Goal: Download file/media

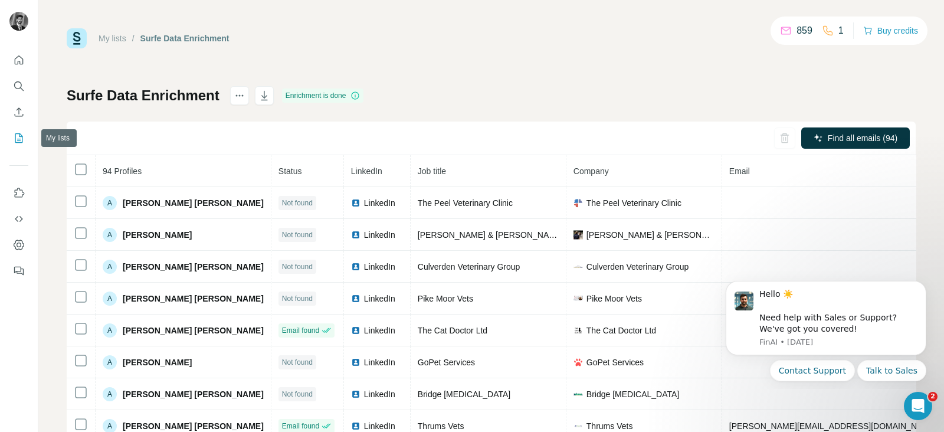
click at [17, 135] on icon "My lists" at bounding box center [19, 138] width 12 height 12
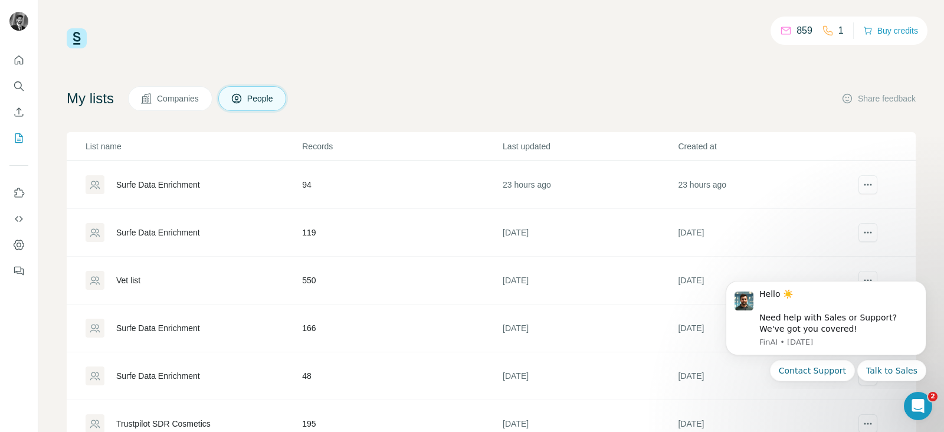
click at [173, 96] on span "Companies" at bounding box center [178, 99] width 43 height 12
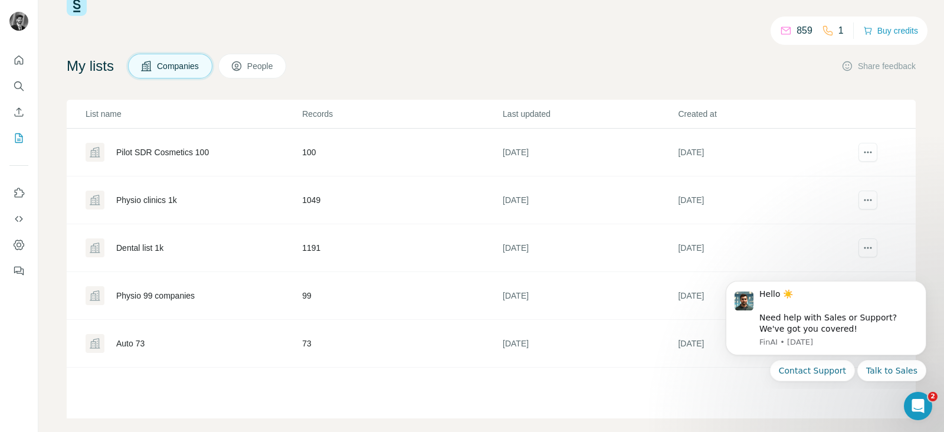
scroll to position [47, 0]
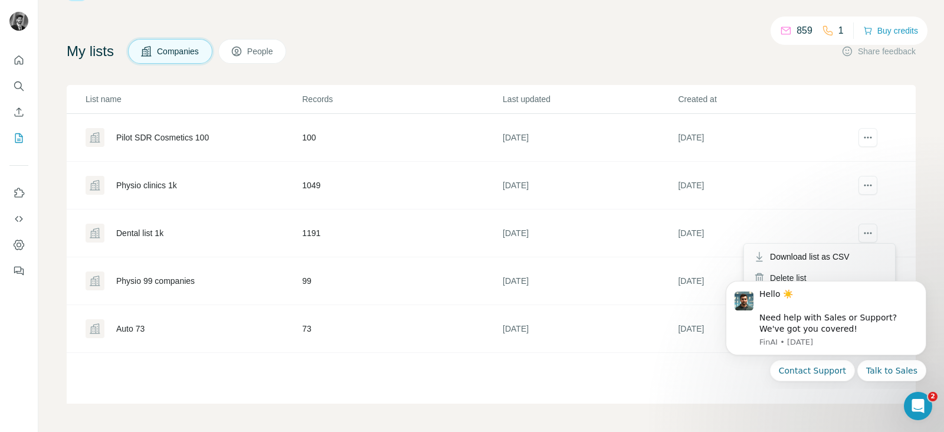
click at [828, 257] on span "Download list as CSV" at bounding box center [810, 257] width 80 height 12
click at [920, 283] on icon "Dismiss notification" at bounding box center [923, 284] width 6 height 6
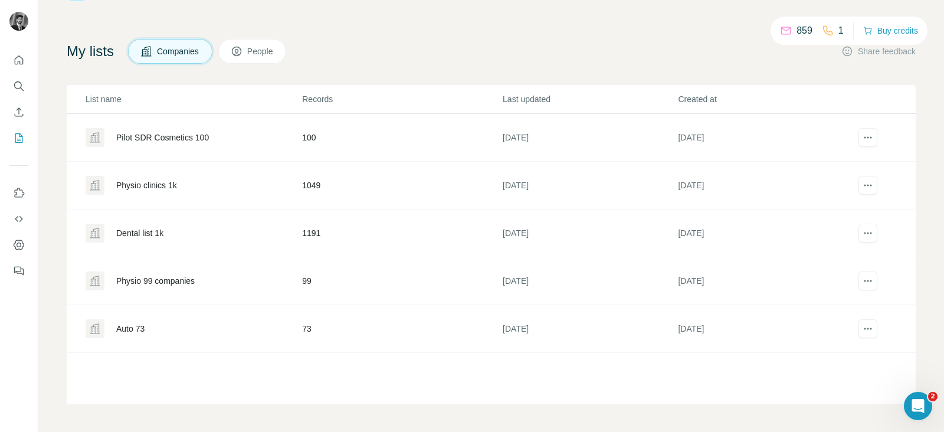
click at [124, 229] on div "Dental list 1k" at bounding box center [139, 233] width 47 height 12
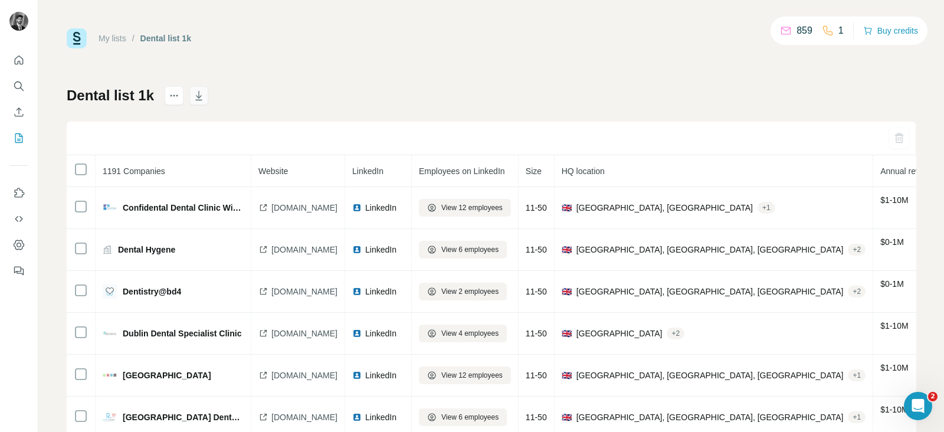
click at [199, 101] on icon "button" at bounding box center [199, 96] width 12 height 12
click at [195, 99] on icon "button" at bounding box center [199, 96] width 12 height 12
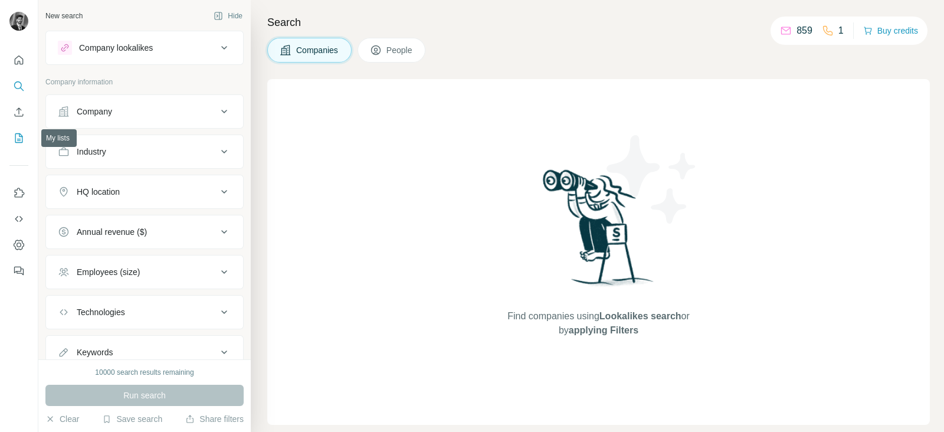
click at [17, 138] on icon "My lists" at bounding box center [19, 138] width 12 height 12
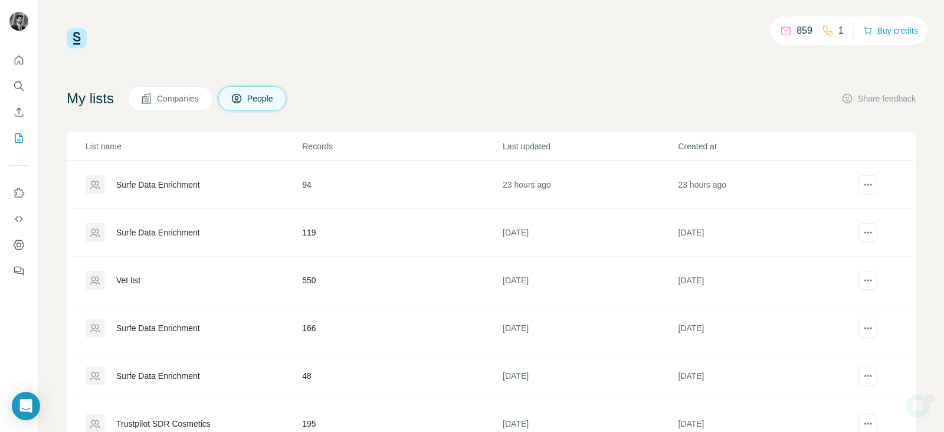
click at [200, 96] on span "Companies" at bounding box center [178, 99] width 43 height 12
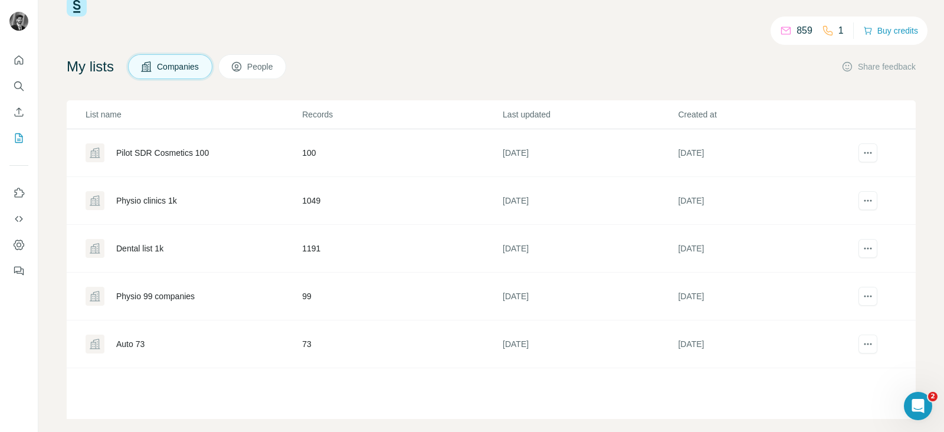
scroll to position [47, 0]
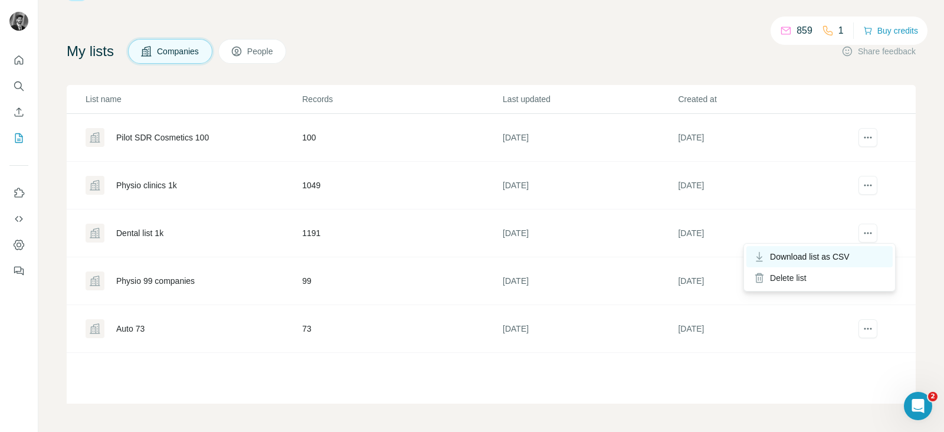
click at [848, 261] on span "Download list as CSV" at bounding box center [810, 257] width 80 height 12
